Goal: Transaction & Acquisition: Purchase product/service

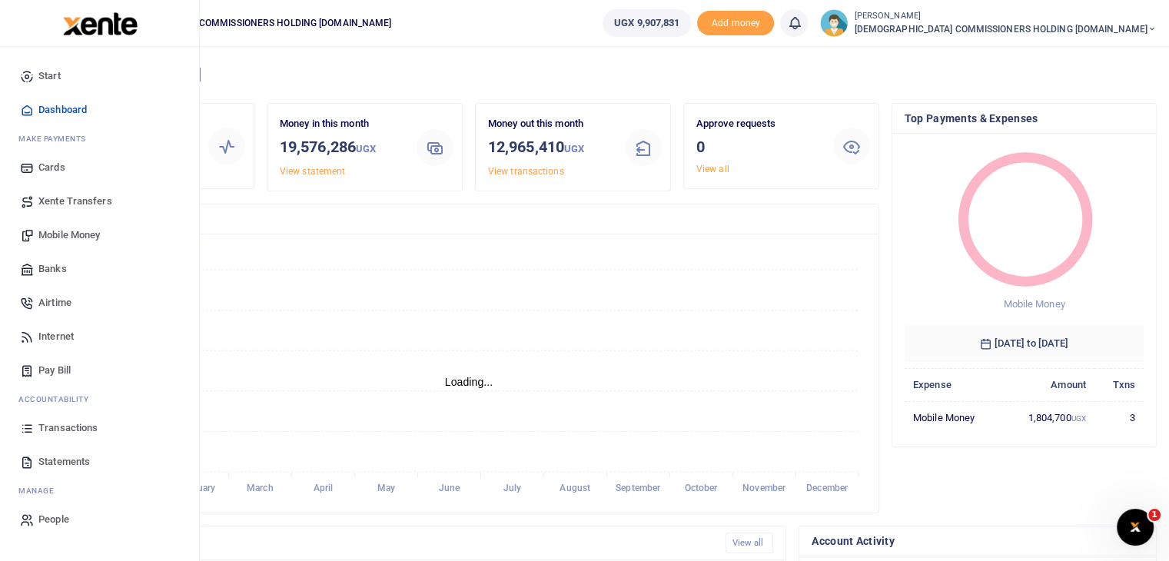
scroll to position [12, 12]
click at [77, 231] on span "Mobile Money" at bounding box center [68, 234] width 61 height 15
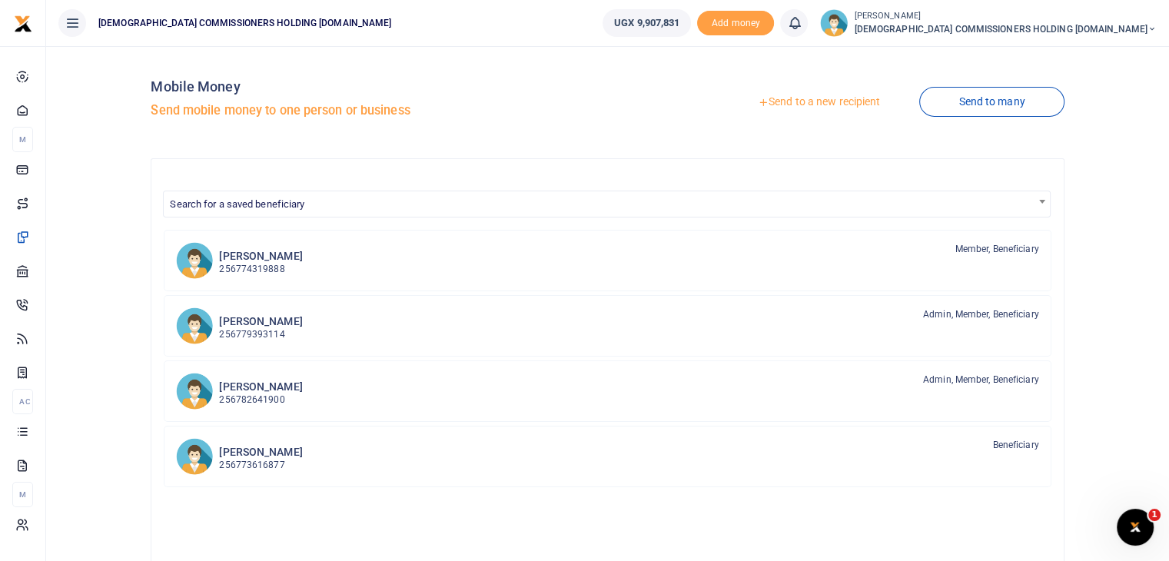
click at [802, 106] on link "Send to a new recipient" at bounding box center [819, 102] width 201 height 28
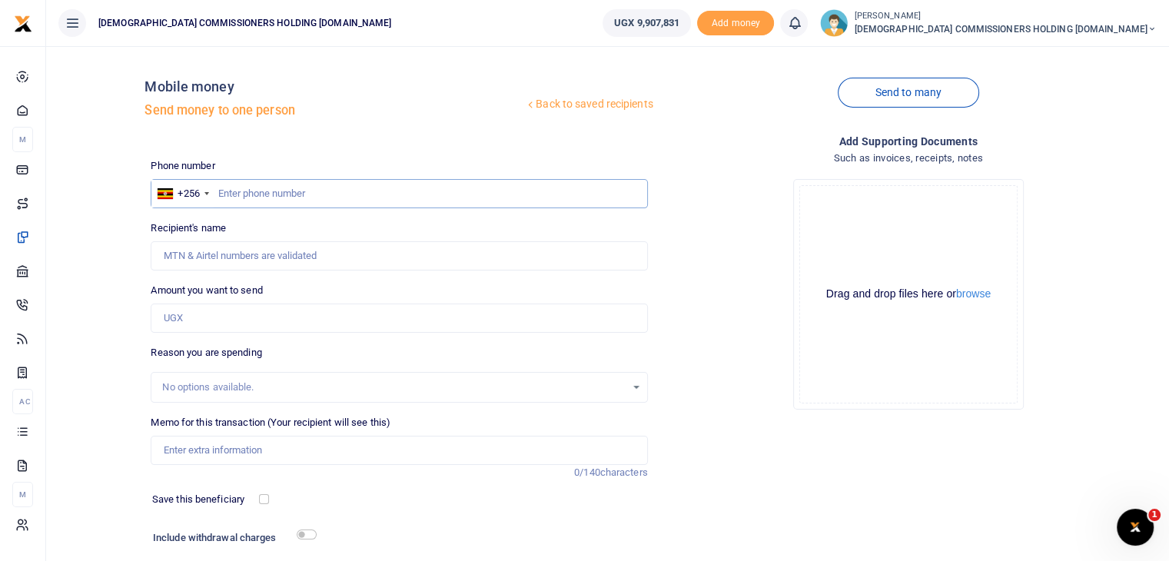
click at [253, 199] on input "text" at bounding box center [399, 193] width 496 height 29
type input "772307285"
type input "Koojo Prosper Herbert"
type input "772307285"
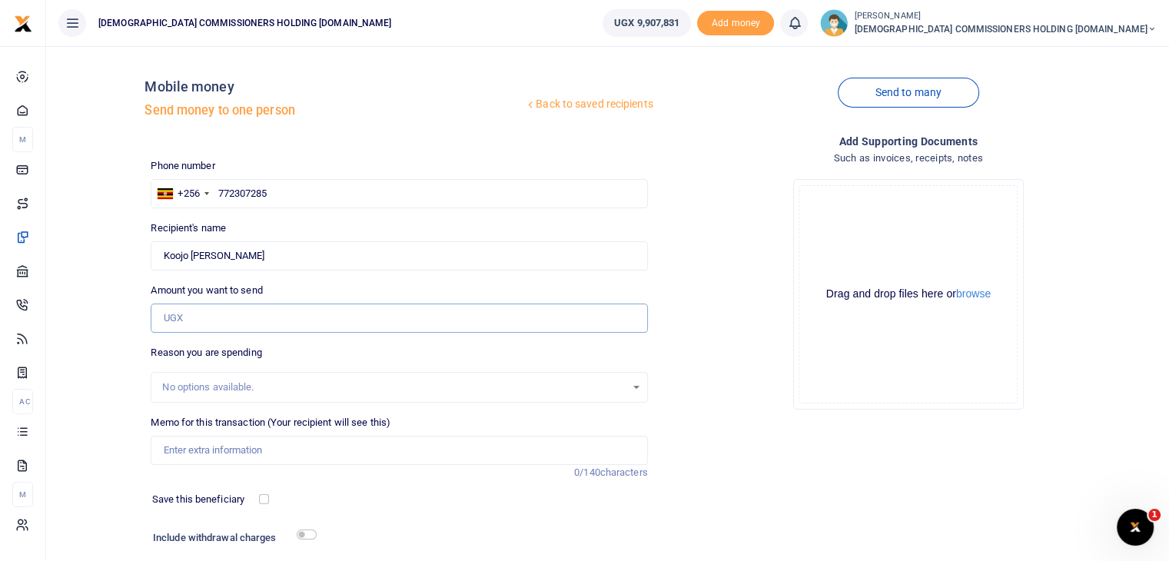
click at [203, 320] on input "Amount you want to send" at bounding box center [399, 318] width 496 height 29
type input "52,000"
click at [201, 451] on input "Memo for this transaction (Your recipient will see this)" at bounding box center [399, 450] width 496 height 29
type input "News papers for two weeks of sept 2025"
click at [308, 533] on input "checkbox" at bounding box center [307, 535] width 20 height 10
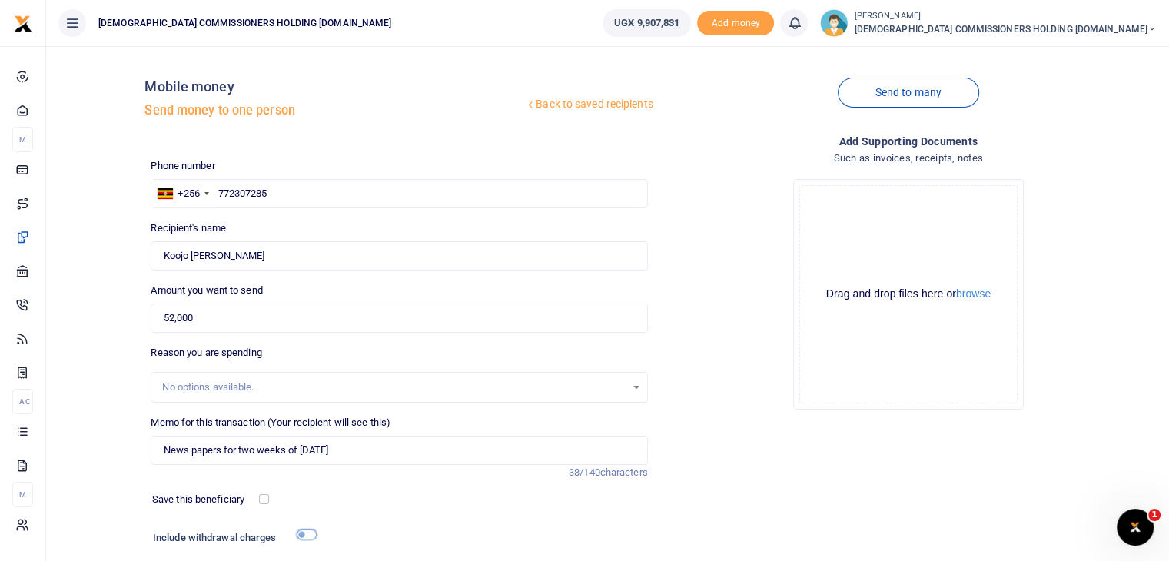
checkbox input "true"
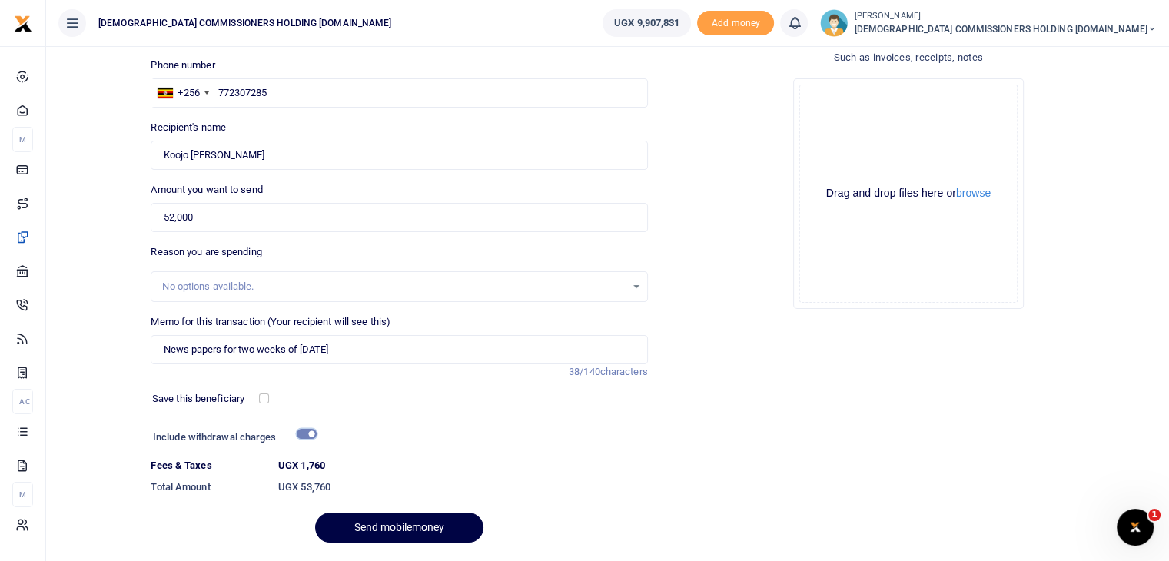
scroll to position [123, 0]
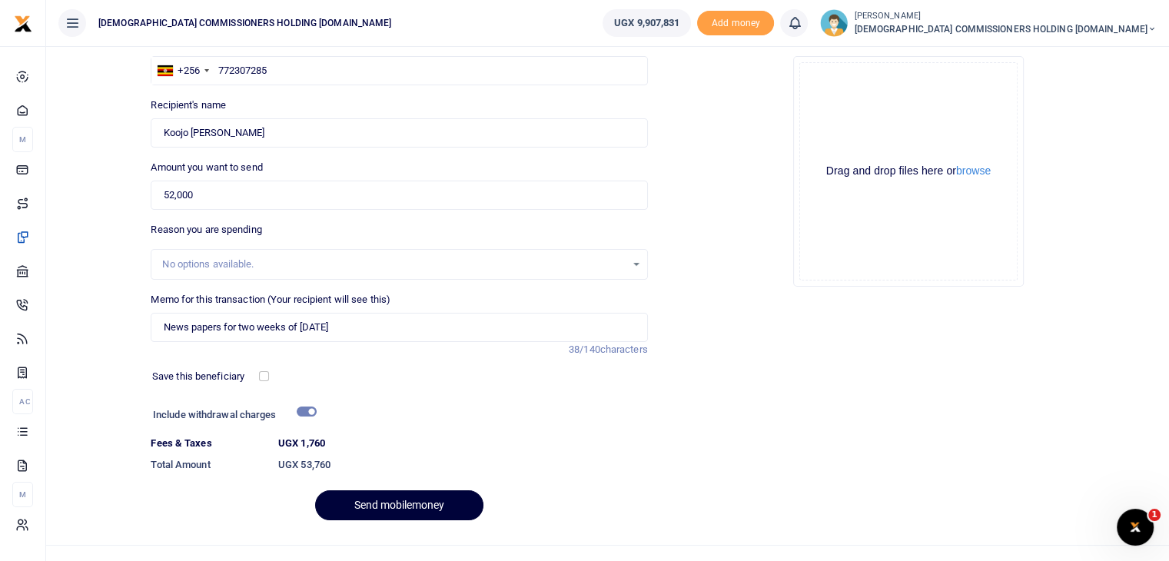
click at [409, 503] on button "Send mobilemoney" at bounding box center [399, 505] width 168 height 30
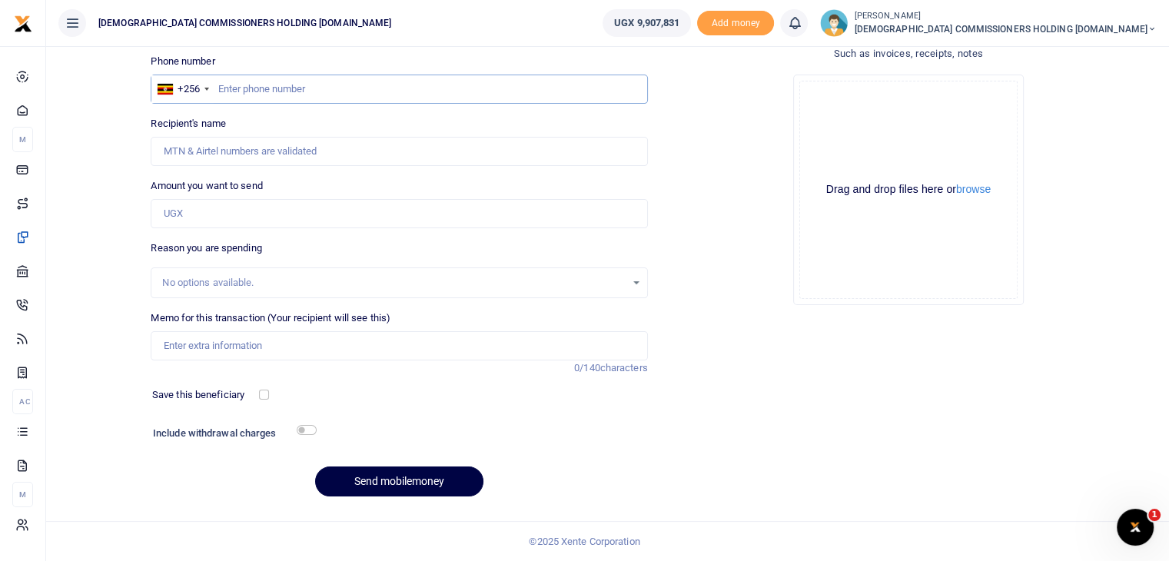
click at [252, 84] on input "text" at bounding box center [399, 89] width 496 height 29
type input "700787083"
type input "Ali Najjibu"
type input "700787083"
click at [214, 211] on input "Amount you want to send" at bounding box center [399, 213] width 496 height 29
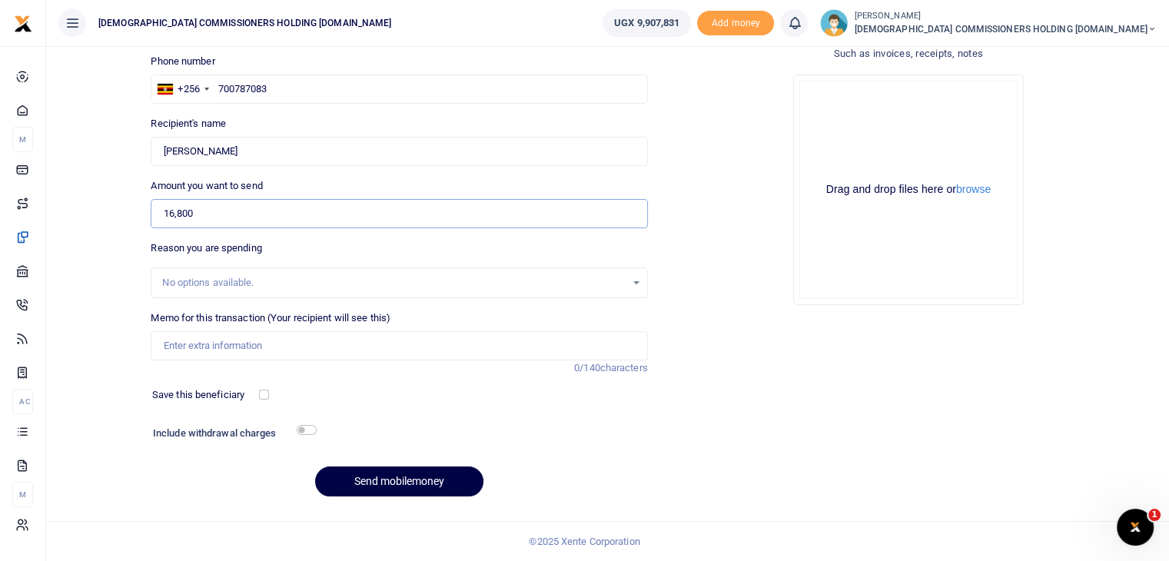
type input "16,800"
click at [204, 347] on input "Memo for this transaction (Your recipient will see this)" at bounding box center [399, 345] width 496 height 29
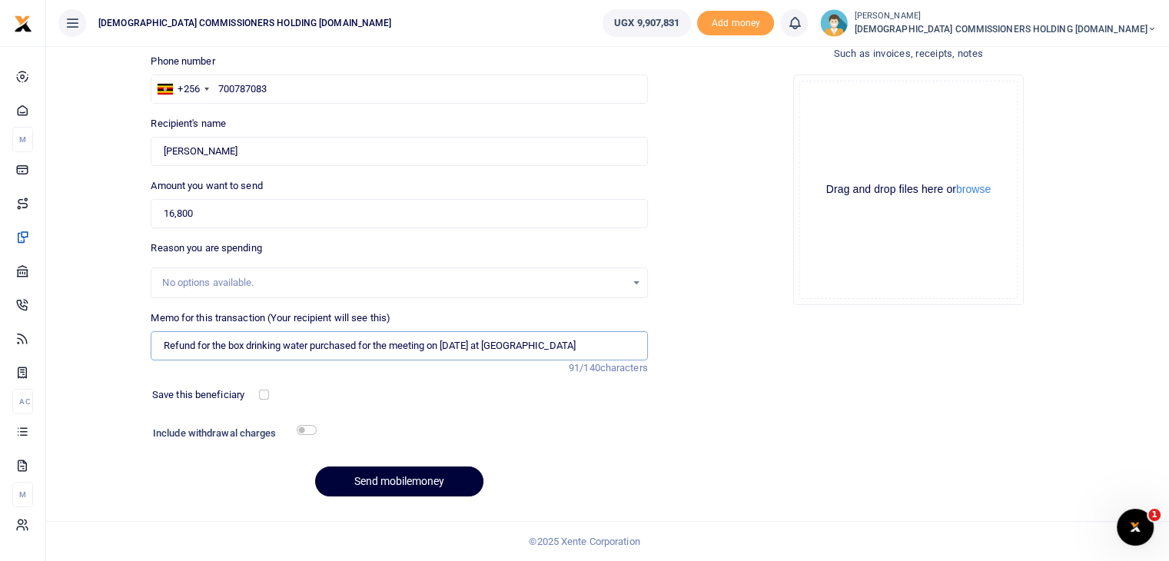
type input "Refund for the box drinking water purchased for the meeting on 3rd oct 2025 at …"
click at [381, 480] on button "Send mobilemoney" at bounding box center [399, 482] width 168 height 30
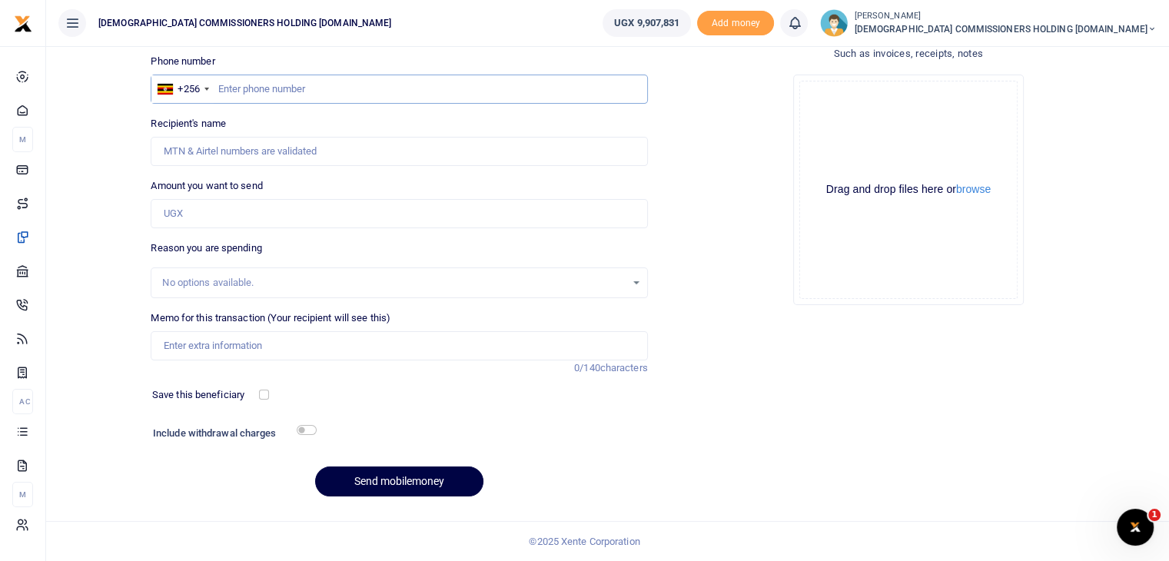
click at [272, 93] on input "text" at bounding box center [399, 89] width 496 height 29
type input "772315861"
click at [229, 214] on input "Amount you want to send" at bounding box center [399, 213] width 496 height 29
type input "[PERSON_NAME]"
type input "25,000"
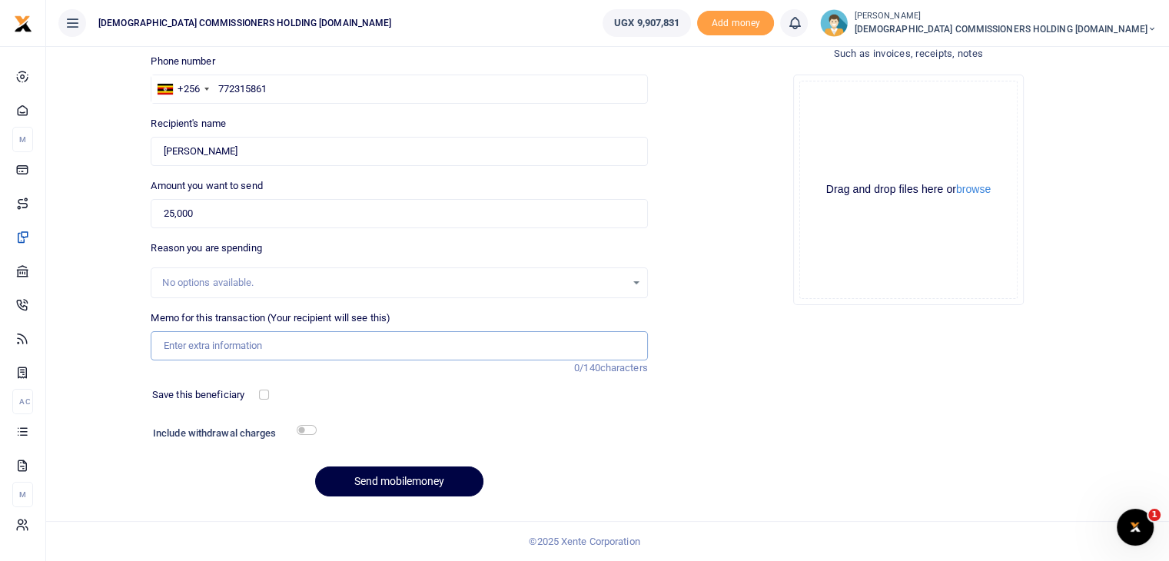
click at [208, 348] on input "Memo for this transaction (Your recipient will see this)" at bounding box center [399, 345] width 496 height 29
type input "Printing of Payment vourcher book 1 pc"
click at [311, 428] on input "checkbox" at bounding box center [307, 430] width 20 height 10
checkbox input "true"
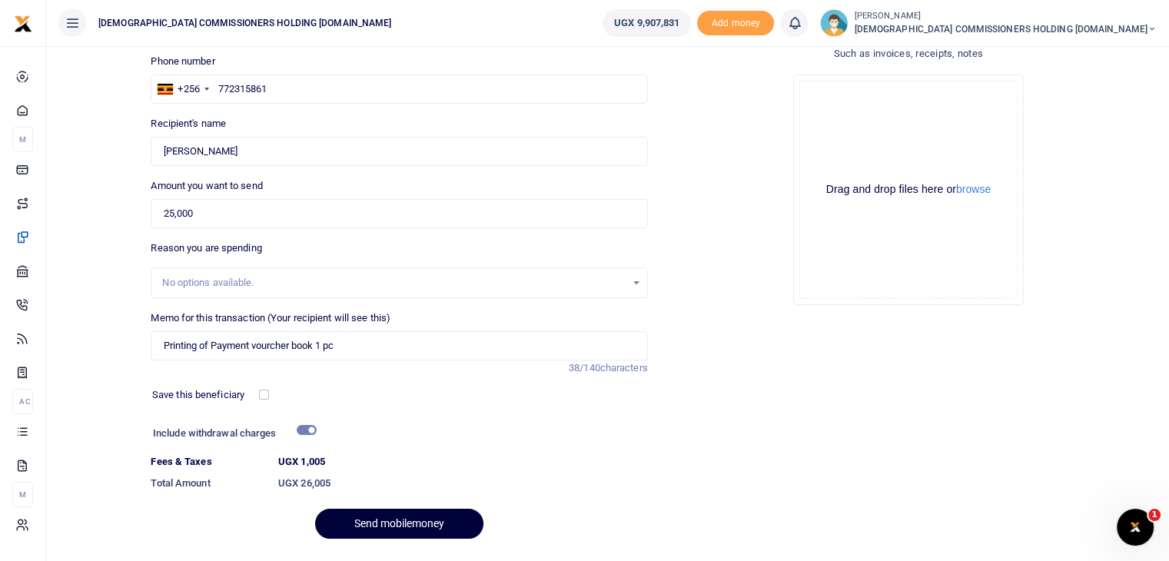
click at [402, 526] on button "Send mobilemoney" at bounding box center [399, 524] width 168 height 30
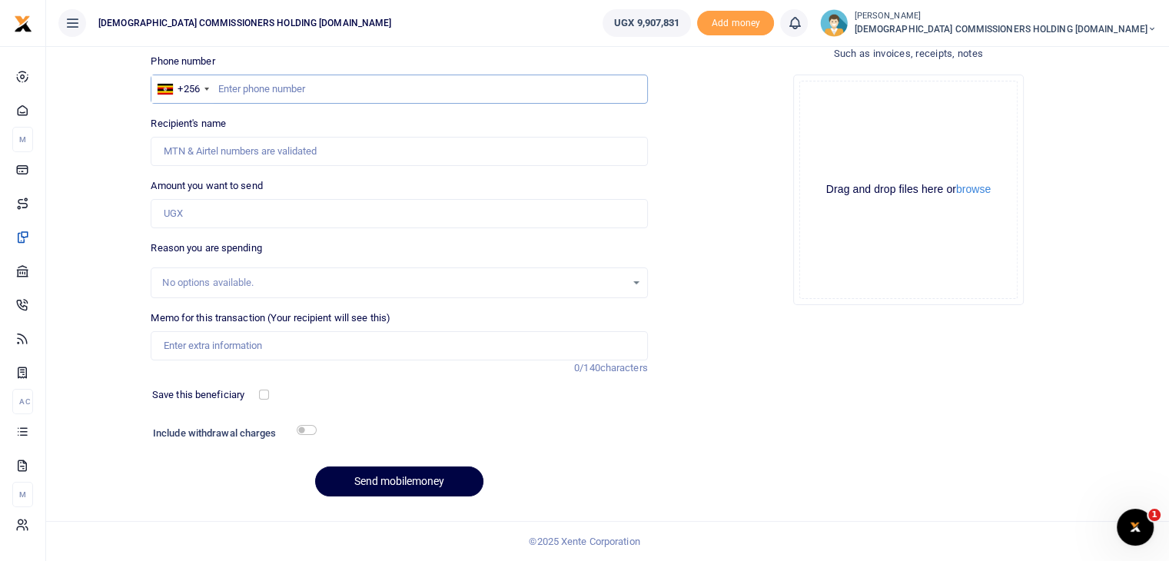
click at [255, 87] on input "text" at bounding box center [399, 89] width 496 height 29
type input "779393114"
type input "[PERSON_NAME]"
type input "779393114"
click at [208, 224] on input "Amount you want to send" at bounding box center [399, 213] width 496 height 29
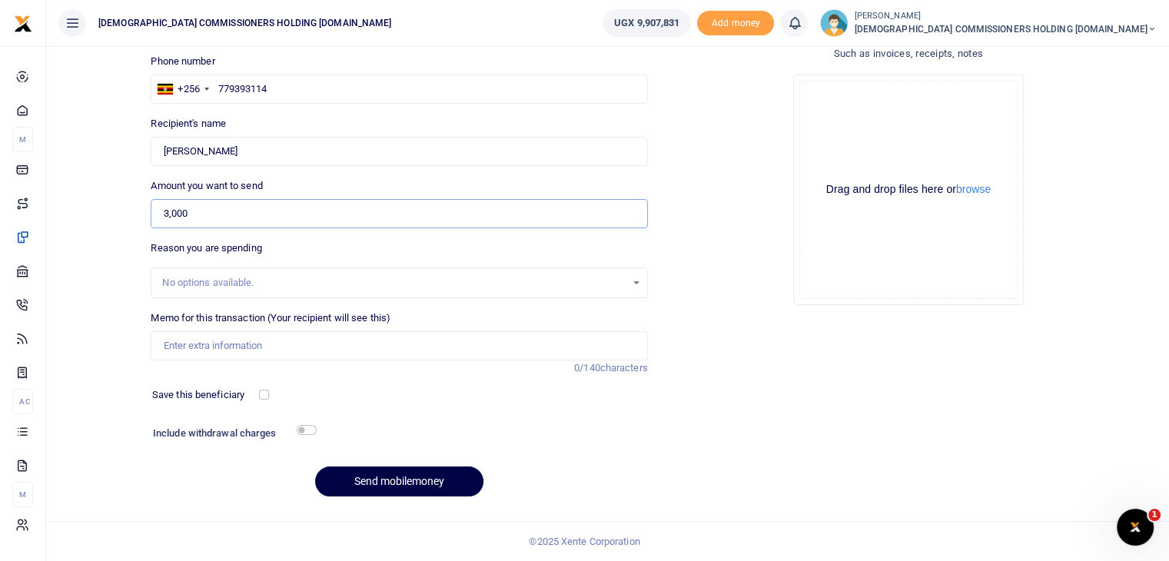
type input "3,000"
click at [215, 346] on input "Memo for this transaction (Your recipient will see this)" at bounding box center [399, 345] width 496 height 29
click at [171, 345] on input "Transport for the payment vch book" at bounding box center [399, 345] width 496 height 29
type input "Refund of transport for the payment vch book"
click at [312, 432] on input "checkbox" at bounding box center [307, 430] width 20 height 10
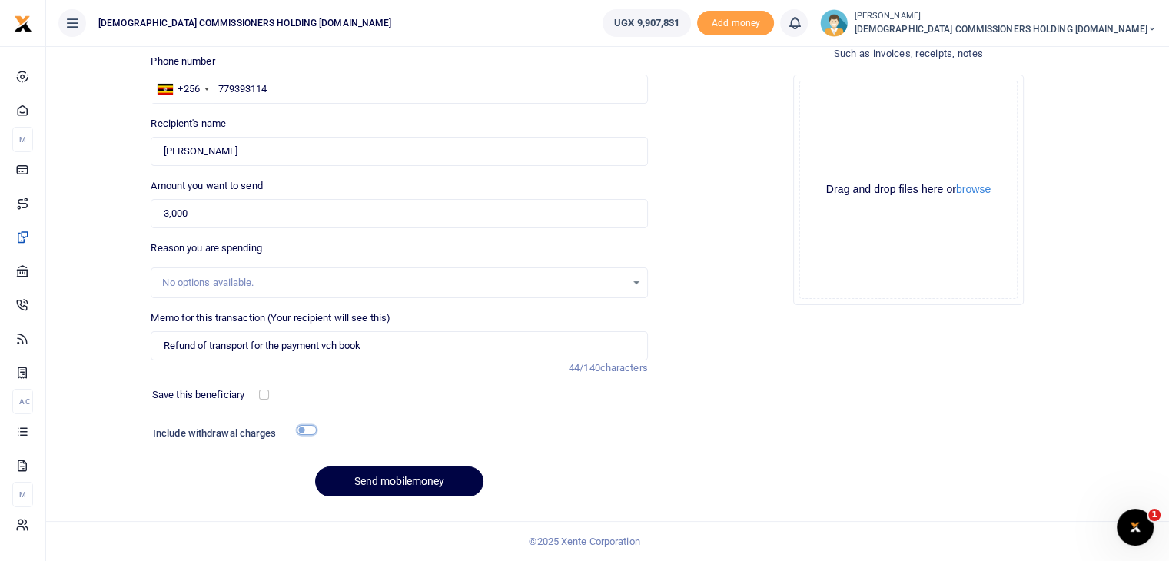
checkbox input "true"
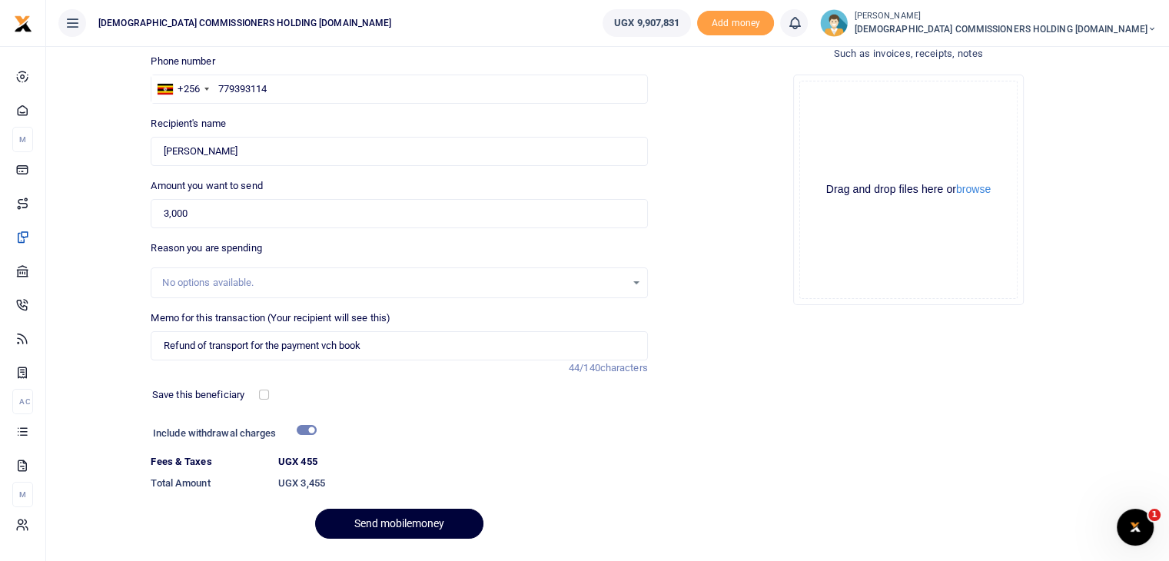
click at [381, 520] on button "Send mobilemoney" at bounding box center [399, 524] width 168 height 30
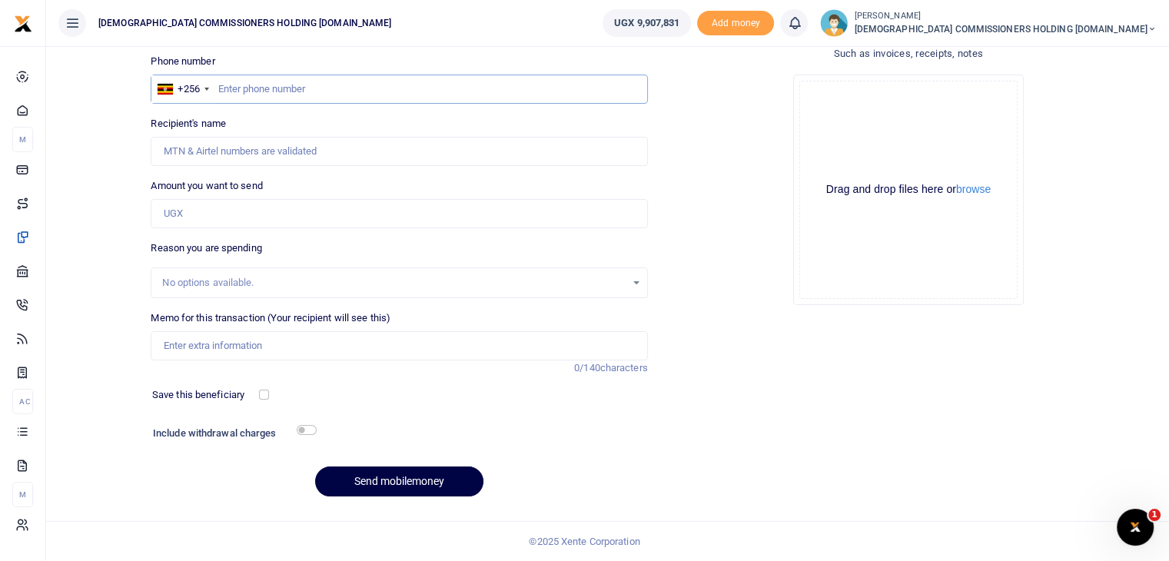
click at [242, 94] on input "text" at bounding box center [399, 89] width 496 height 29
type input "754303706"
type input "[PERSON_NAME] .Jjunju"
type input "754303706"
click at [211, 208] on input "Amount you want to send" at bounding box center [399, 213] width 496 height 29
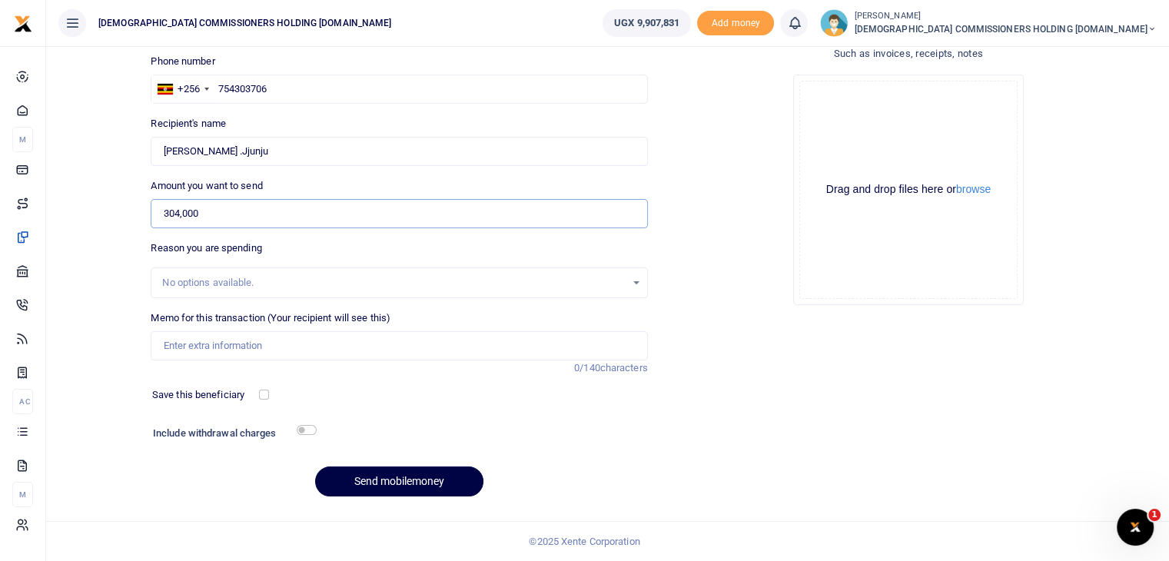
type input "304,000"
click at [227, 344] on input "Memo for this transaction (Your recipient will see this)" at bounding box center [399, 345] width 496 height 29
type input "Plumbing works by Estates officer"
click at [311, 430] on input "checkbox" at bounding box center [307, 430] width 20 height 10
checkbox input "true"
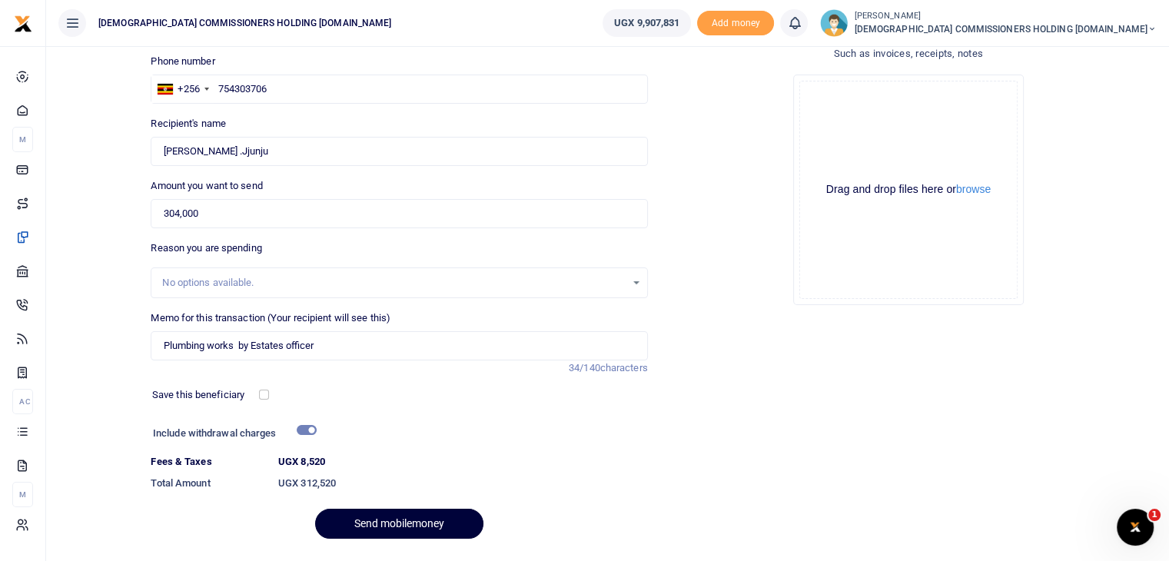
click at [388, 520] on button "Send mobilemoney" at bounding box center [399, 524] width 168 height 30
click at [238, 216] on input "304,000" at bounding box center [399, 213] width 496 height 29
click at [267, 151] on input "Found" at bounding box center [399, 151] width 496 height 29
click at [275, 81] on input "754303706" at bounding box center [399, 89] width 496 height 29
type input "7"
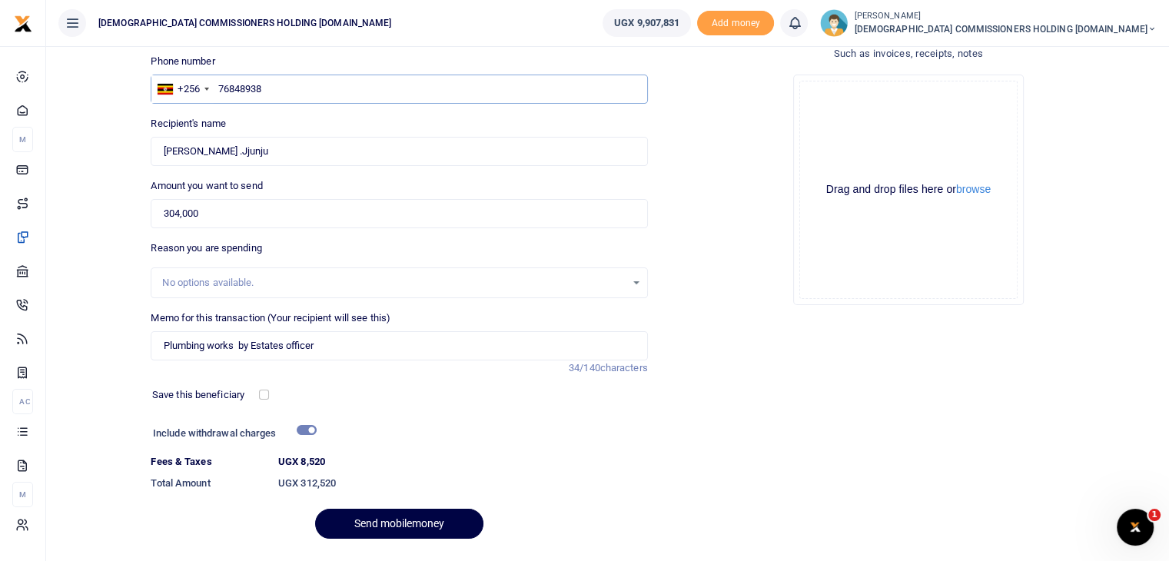
type input "768489384"
type input "John Bosco Sseluyange"
click at [275, 81] on input "768489384" at bounding box center [399, 89] width 496 height 29
type input "768489384"
click at [211, 205] on input "304,000" at bounding box center [399, 213] width 496 height 29
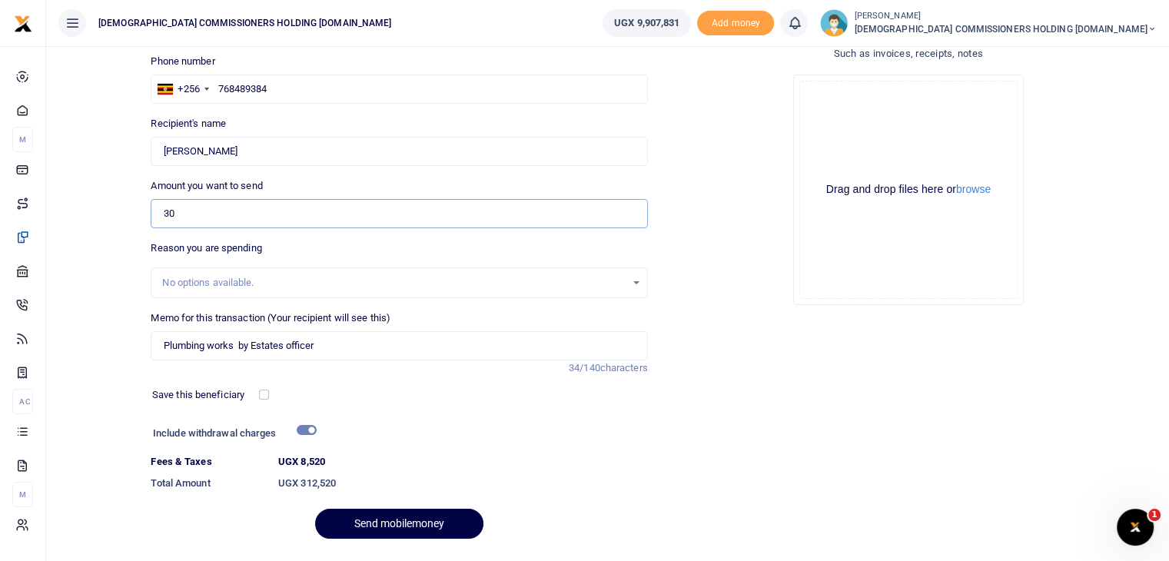
type input "3"
type input "698,000"
click at [233, 345] on input "Plumbing works by Estates officer" at bounding box center [399, 345] width 496 height 29
type input "Safety harzard and power loss at camping area requested by Estates officer"
click at [399, 523] on button "Send mobilemoney" at bounding box center [399, 524] width 168 height 30
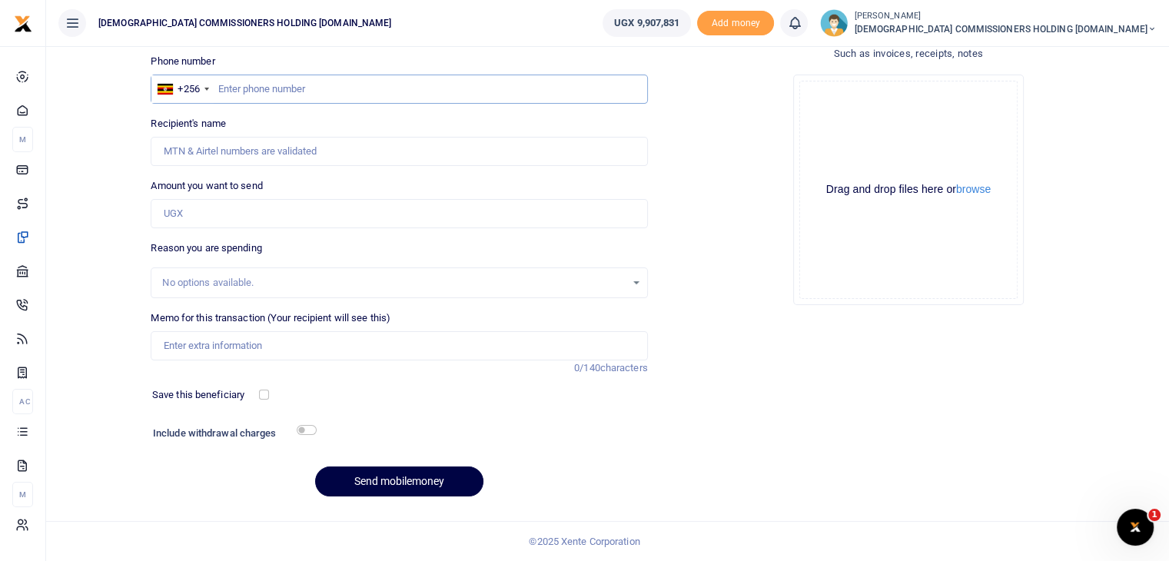
click at [261, 88] on input "text" at bounding box center [399, 89] width 496 height 29
type input "787510266"
type input "[PERSON_NAME]"
type input "787510266"
click at [204, 216] on input "Amount you want to send" at bounding box center [399, 213] width 496 height 29
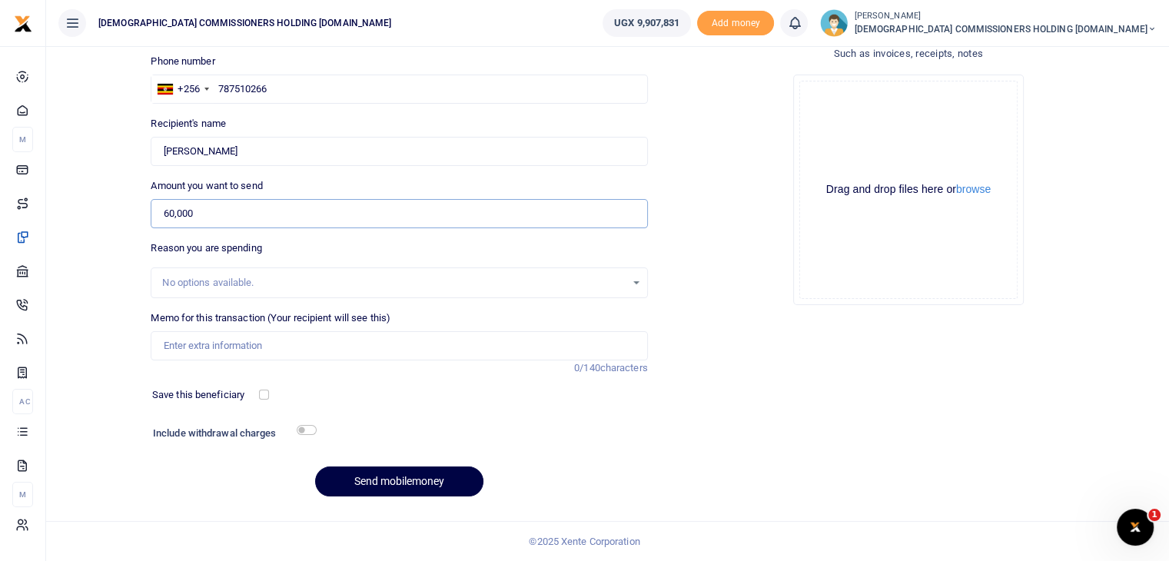
type input "60,000"
click at [203, 342] on input "Memo for this transaction (Your recipient will see this)" at bounding box center [399, 345] width 496 height 29
type input "payment as search fees for [STREET_ADDRESS]"
click at [310, 430] on input "checkbox" at bounding box center [307, 430] width 20 height 10
checkbox input "true"
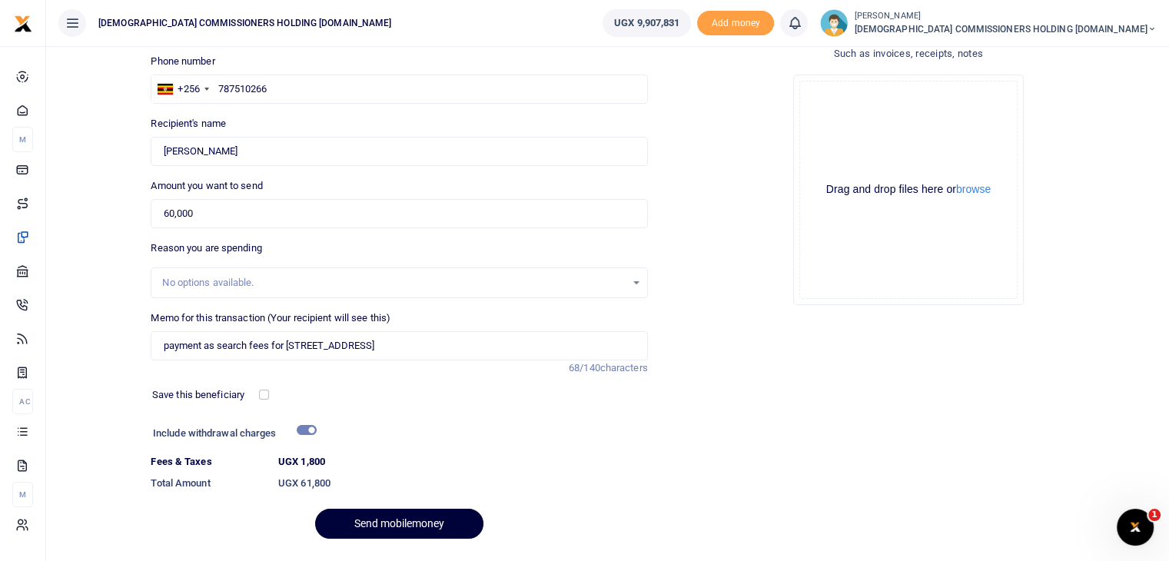
click at [386, 520] on button "Send mobilemoney" at bounding box center [399, 524] width 168 height 30
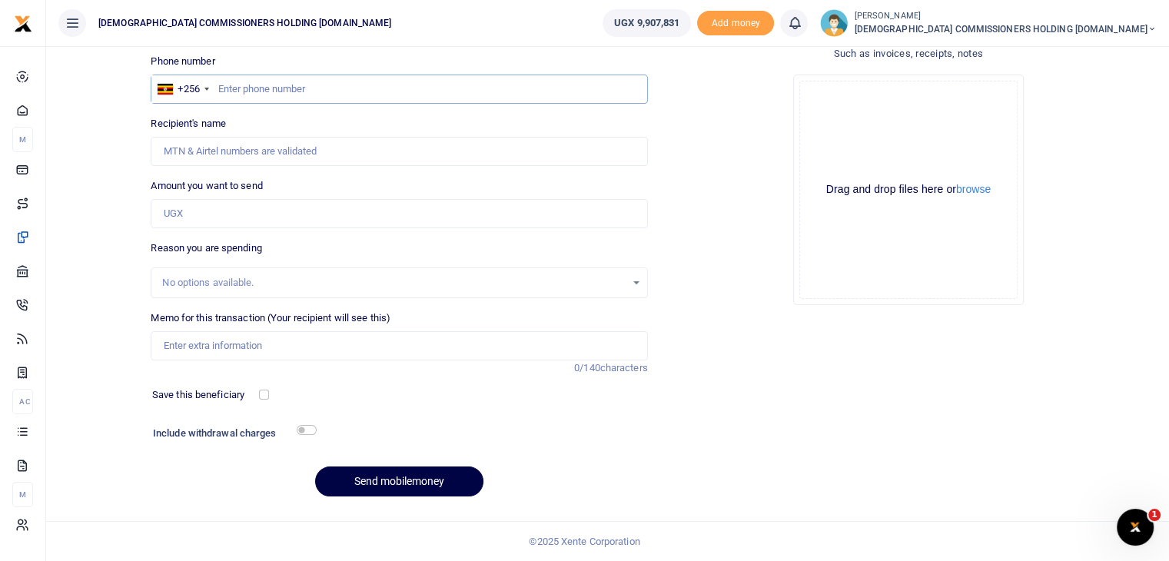
click at [273, 91] on input "text" at bounding box center [399, 89] width 496 height 29
type input "773616877"
type input "[PERSON_NAME]"
type input "773616877"
click at [206, 219] on input "Amount you want to send" at bounding box center [399, 213] width 496 height 29
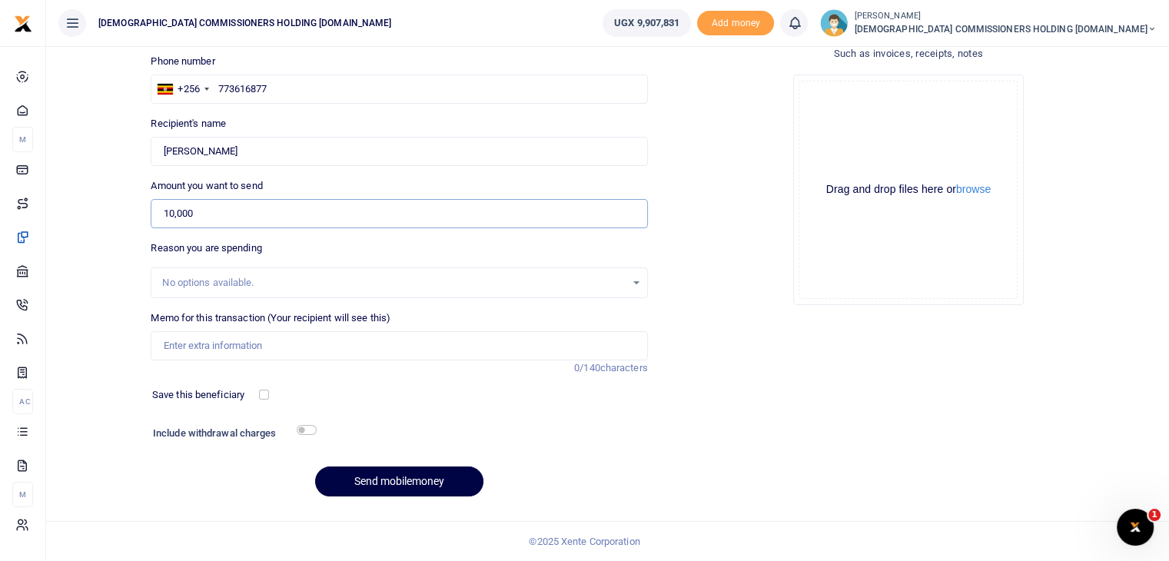
type input "10,000"
click at [194, 355] on input "Memo for this transaction (Your recipient will see this)" at bounding box center [399, 345] width 496 height 29
type input "Tyre repair UBR 239L"
click at [308, 426] on input "checkbox" at bounding box center [307, 430] width 20 height 10
checkbox input "true"
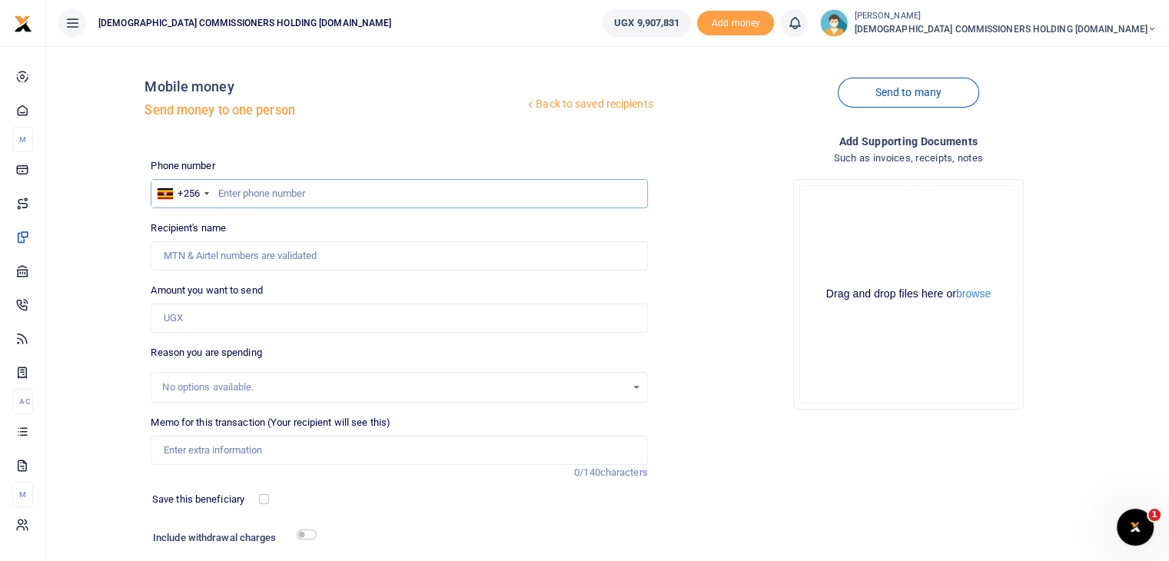
click at [400, 194] on input "text" at bounding box center [399, 193] width 496 height 29
type input "773616877"
type input "[PERSON_NAME]"
click at [400, 194] on input "773616877" at bounding box center [399, 193] width 496 height 29
type input "773616877"
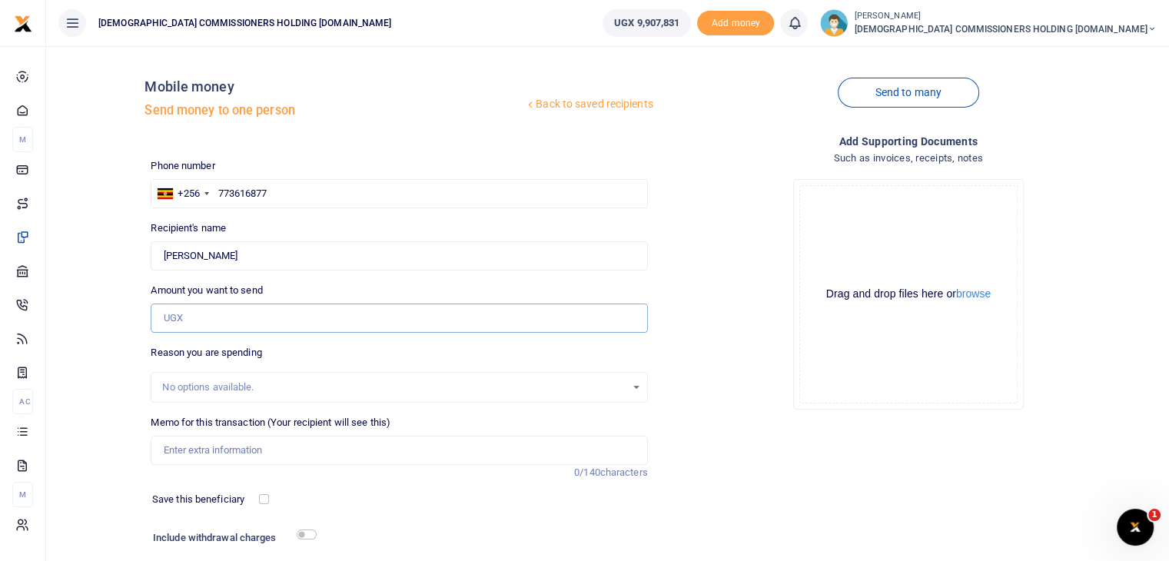
click at [231, 315] on input "Amount you want to send" at bounding box center [399, 318] width 496 height 29
type input "10,000"
click at [217, 445] on input "Memo for this transaction (Your recipient will see this)" at bounding box center [399, 450] width 496 height 29
type input "PAYMENT FOR TYRE REPAIR UBR 239L"
click at [309, 533] on input "checkbox" at bounding box center [307, 535] width 20 height 10
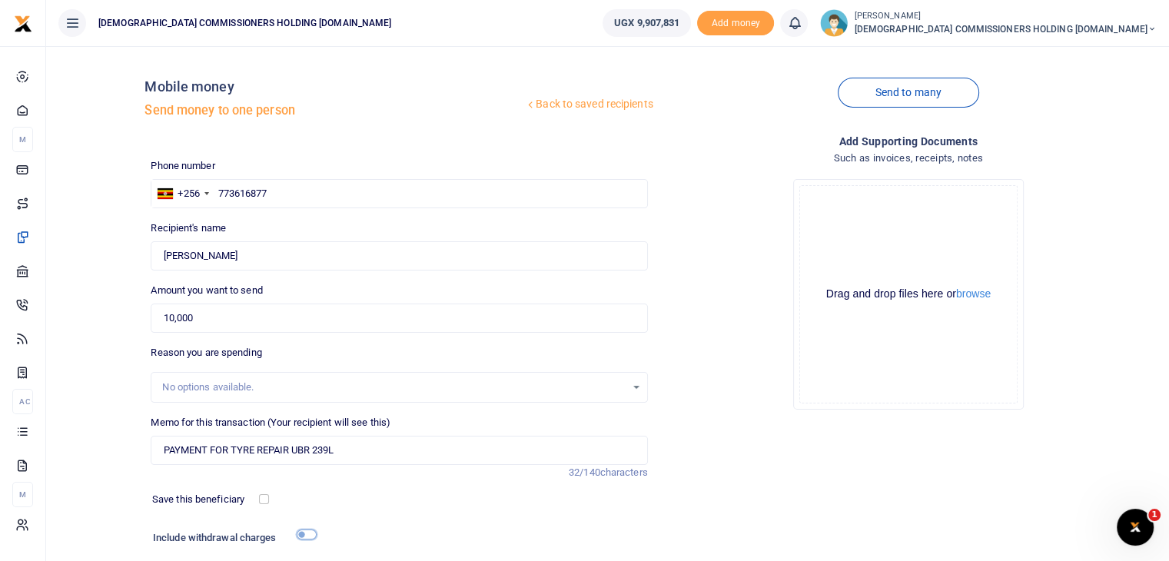
checkbox input "true"
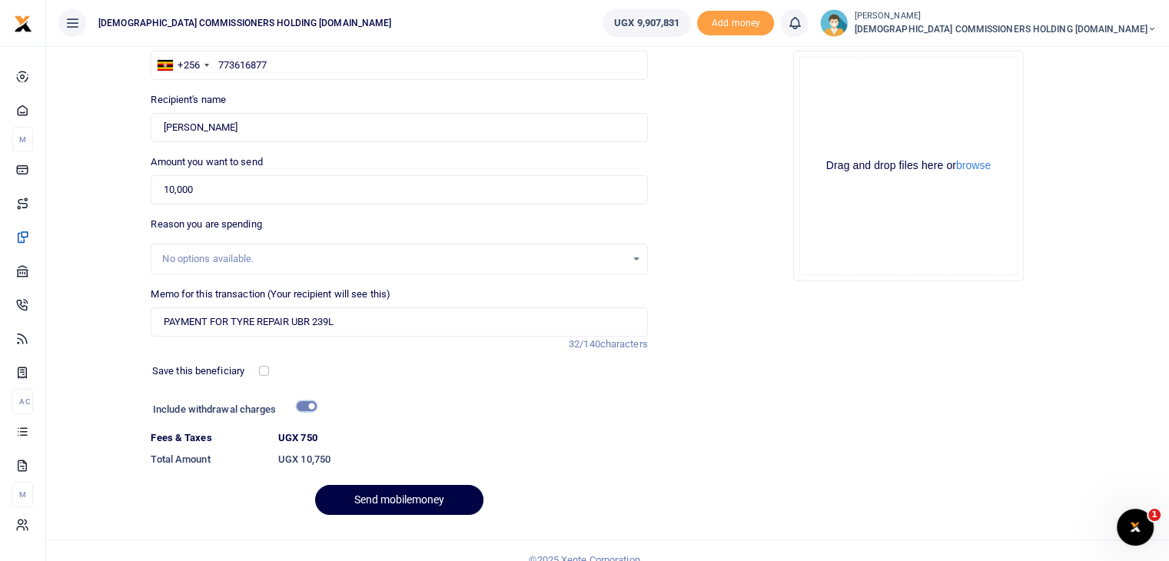
scroll to position [147, 0]
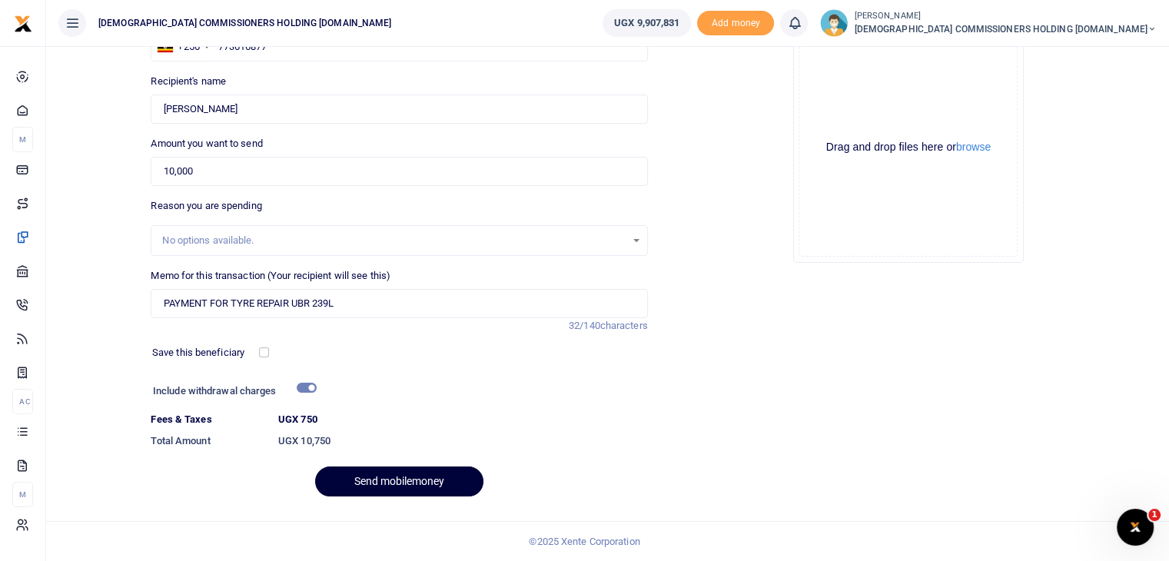
click at [427, 478] on button "Send mobilemoney" at bounding box center [399, 482] width 168 height 30
